Goal: Transaction & Acquisition: Purchase product/service

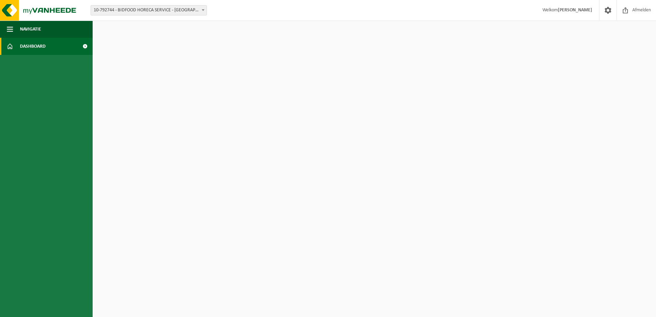
click at [63, 41] on link "Dashboard" at bounding box center [46, 46] width 93 height 17
click at [53, 33] on button "Navigatie" at bounding box center [46, 29] width 93 height 17
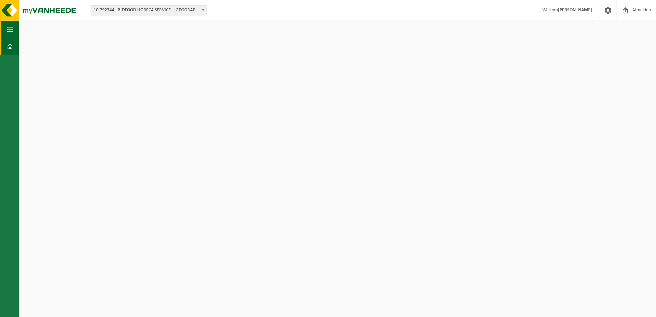
click at [53, 33] on html "Vestiging: 10-792744 - BIDFOOD HORECA SERVICE - BERINGEN 10-792744 - BIDFOOD HO…" at bounding box center [328, 158] width 656 height 317
click at [0, 28] on html "Vestiging: 10-792744 - BIDFOOD HORECA SERVICE - BERINGEN 10-792744 - BIDFOOD HO…" at bounding box center [328, 158] width 656 height 317
click at [3, 24] on button "Navigatie" at bounding box center [9, 29] width 19 height 17
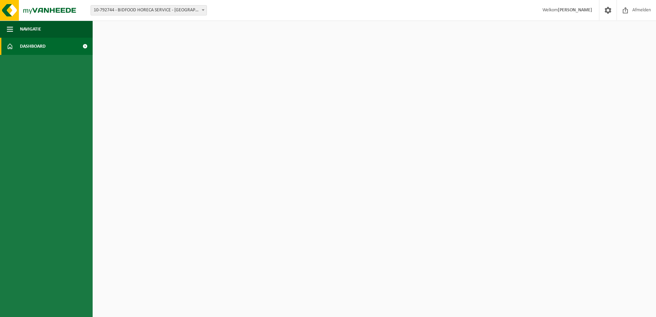
click at [147, 4] on div "Vestiging: 10-792744 - BIDFOOD HORECA SERVICE - BERINGEN 10-792744 - BIDFOOD HO…" at bounding box center [328, 10] width 656 height 21
click at [150, 12] on span "10-792744 - BIDFOOD HORECA SERVICE - [GEOGRAPHIC_DATA]" at bounding box center [149, 10] width 116 height 10
click at [155, 10] on span "10-792744 - BIDFOOD HORECA SERVICE - [GEOGRAPHIC_DATA]" at bounding box center [149, 10] width 116 height 10
click at [155, 11] on span "10-792744 - BIDFOOD HORECA SERVICE - [GEOGRAPHIC_DATA]" at bounding box center [149, 10] width 116 height 10
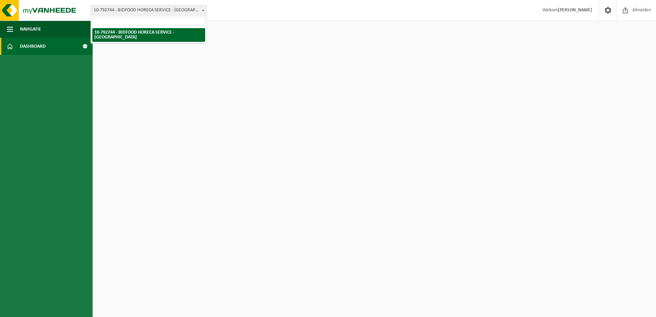
click at [155, 11] on span "10-792744 - BIDFOOD HORECA SERVICE - [GEOGRAPHIC_DATA]" at bounding box center [149, 10] width 116 height 10
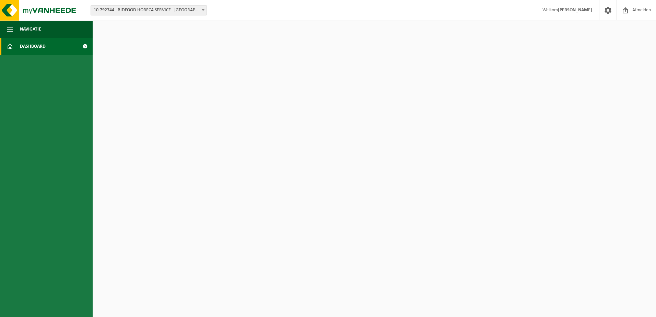
click at [223, 10] on div "Vestiging: 10-792744 - BIDFOOD HORECA SERVICE - BERINGEN 10-792744 - BIDFOOD HO…" at bounding box center [328, 10] width 656 height 21
click at [639, 11] on span "Afmelden" at bounding box center [642, 10] width 22 height 20
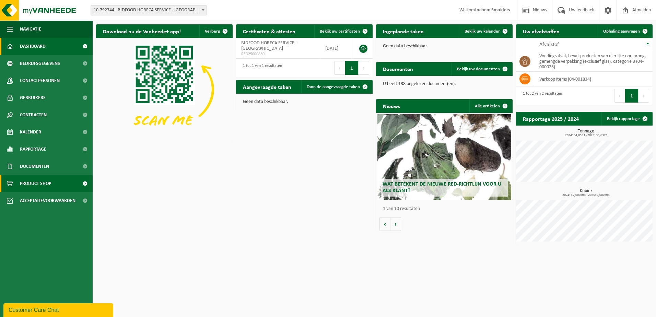
click at [84, 186] on span at bounding box center [84, 183] width 15 height 17
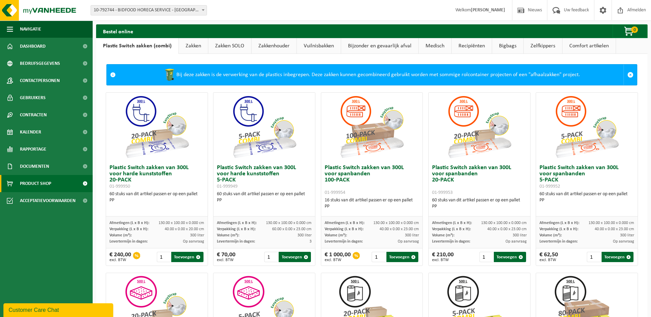
click at [314, 49] on link "Vuilnisbakken" at bounding box center [319, 46] width 44 height 16
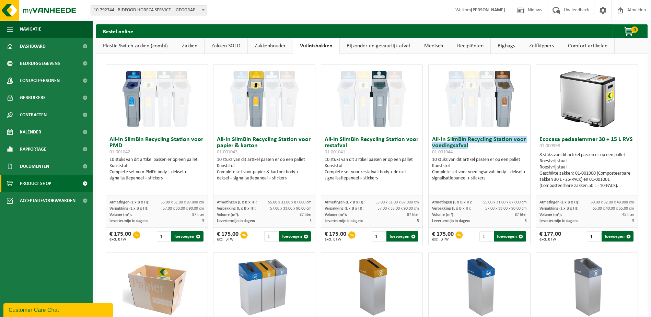
drag, startPoint x: 452, startPoint y: 139, endPoint x: 483, endPoint y: 145, distance: 31.7
click at [483, 145] on h3 "All-In SlimBin Recycling Station voor voedingsafval 01-001044" at bounding box center [479, 146] width 95 height 19
click at [365, 46] on link "Bijzonder en gevaarlijk afval" at bounding box center [378, 46] width 77 height 16
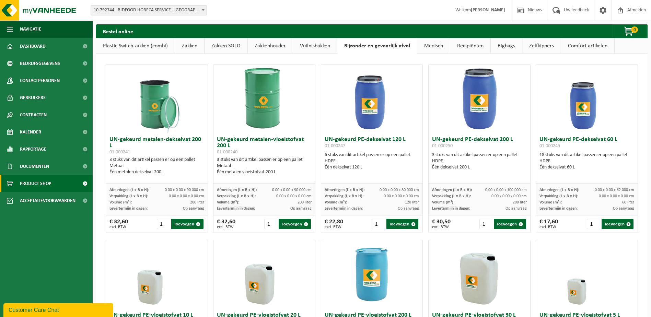
click at [428, 44] on link "Medisch" at bounding box center [434, 46] width 33 height 16
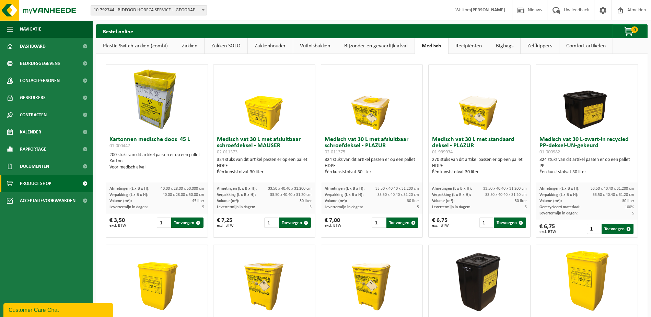
click at [455, 49] on link "Recipiënten" at bounding box center [469, 46] width 40 height 16
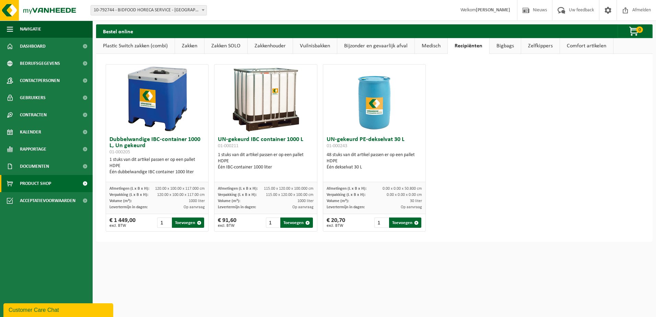
click at [182, 48] on link "Zakken" at bounding box center [189, 46] width 29 height 16
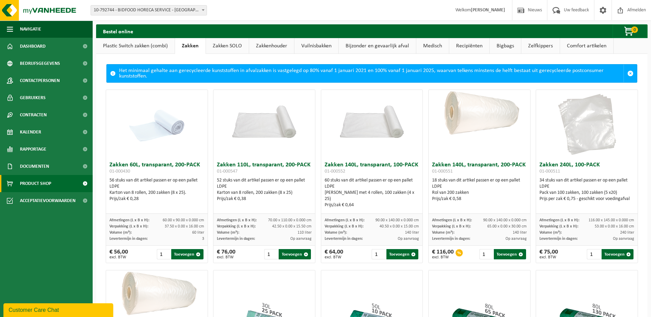
click at [594, 45] on link "Comfort artikelen" at bounding box center [586, 46] width 53 height 16
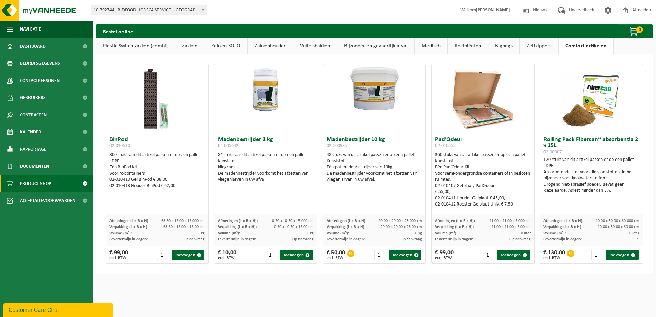
click at [552, 44] on link "Zelfkippers" at bounding box center [539, 46] width 38 height 16
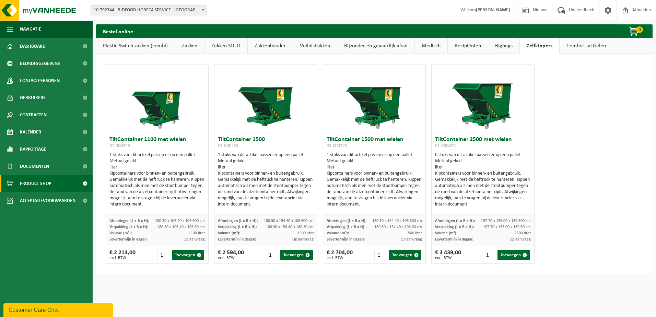
click at [508, 45] on link "Bigbags" at bounding box center [504, 46] width 31 height 16
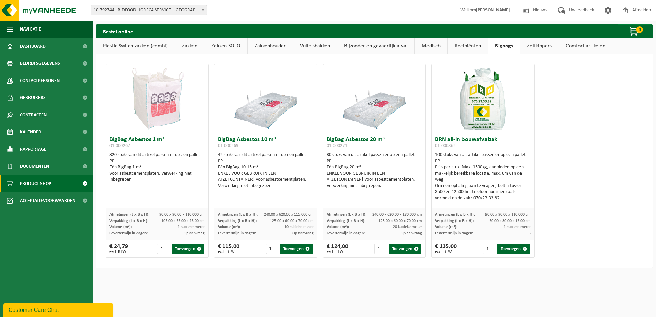
click at [275, 41] on link "Zakkenhouder" at bounding box center [270, 46] width 45 height 16
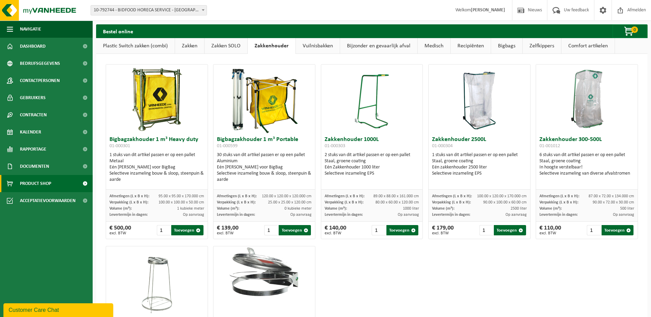
click at [224, 42] on link "Zakken SOLO" at bounding box center [226, 46] width 43 height 16
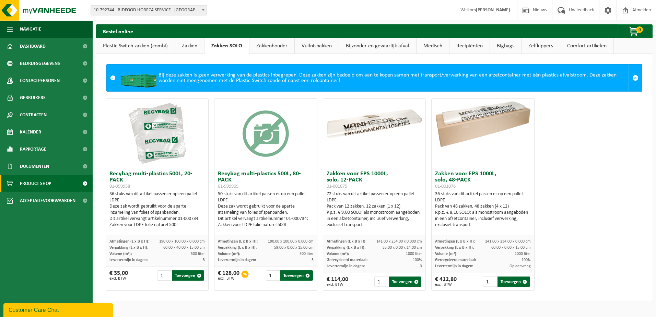
click at [193, 46] on link "Zakken" at bounding box center [189, 46] width 29 height 16
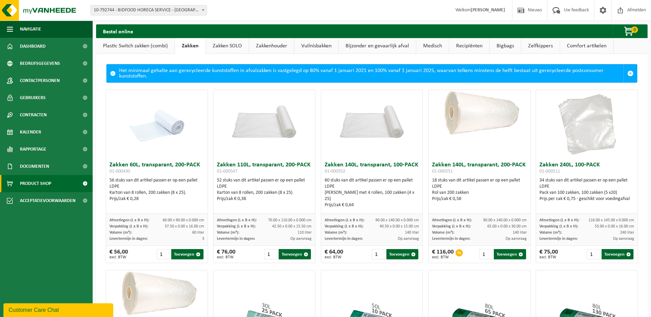
click at [153, 46] on link "Plastic Switch zakken (combi)" at bounding box center [135, 46] width 79 height 16
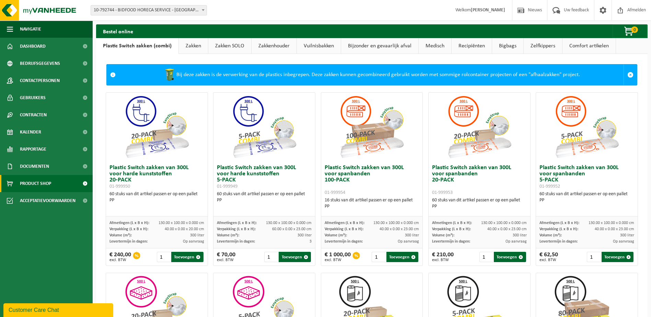
click at [343, 44] on link "Bijzonder en gevaarlijk afval" at bounding box center [379, 46] width 77 height 16
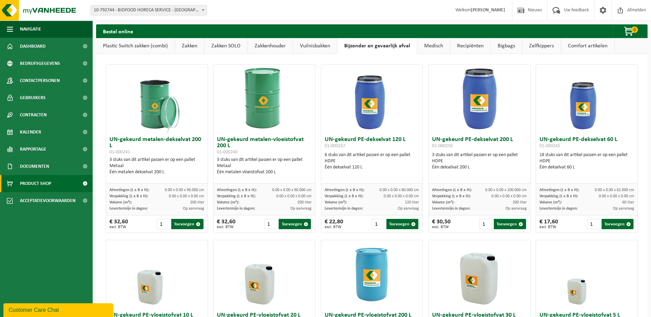
click at [321, 45] on link "Vuilnisbakken" at bounding box center [315, 46] width 44 height 16
